Goal: Task Accomplishment & Management: Manage account settings

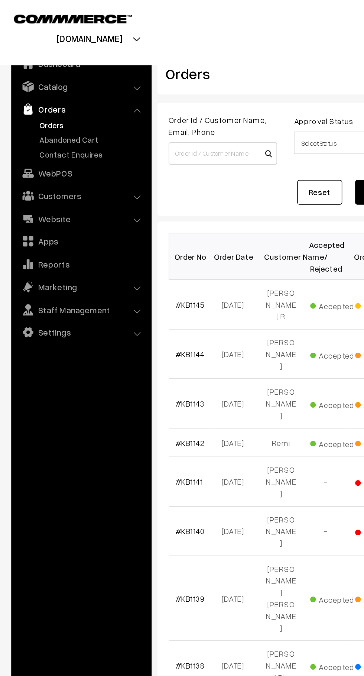
click at [130, 198] on link "#KB1145" at bounding box center [125, 201] width 19 height 6
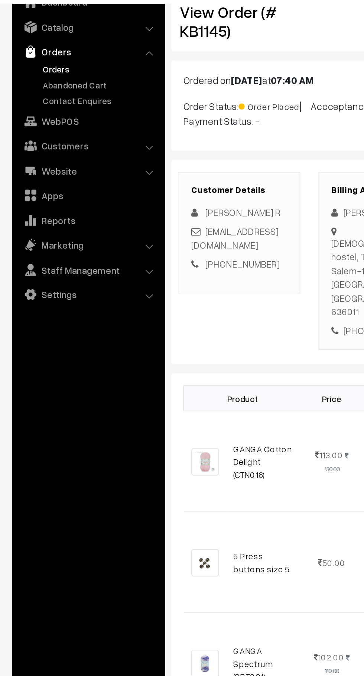
click at [65, 93] on link "Abandoned Cart" at bounding box center [61, 92] width 74 height 8
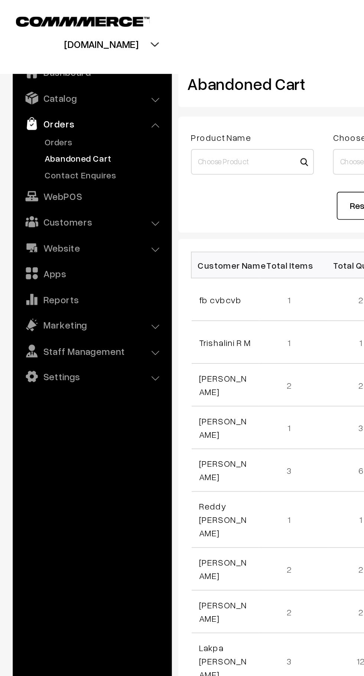
click at [44, 80] on link "Orders" at bounding box center [61, 83] width 74 height 8
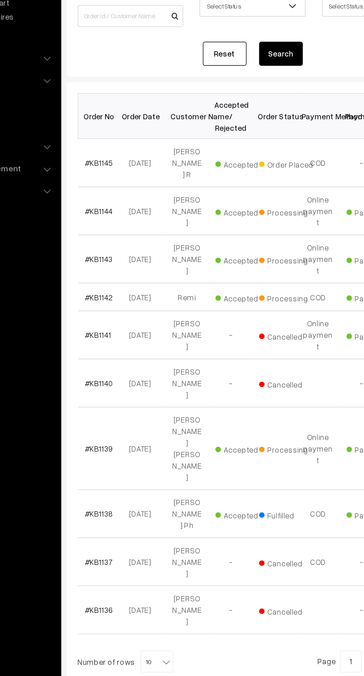
click at [128, 198] on link "#KB1145" at bounding box center [125, 201] width 19 height 6
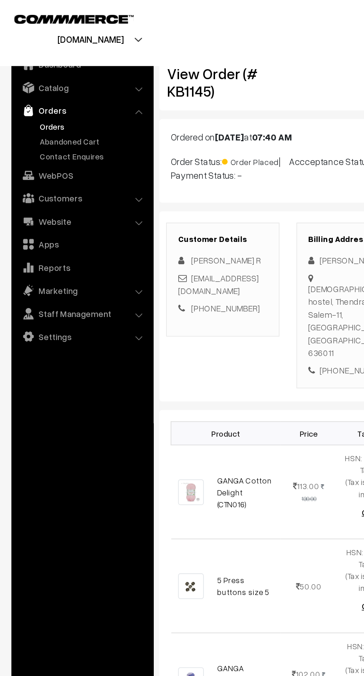
click at [59, 94] on link "Abandoned Cart" at bounding box center [61, 92] width 74 height 8
